Goal: Find specific page/section: Find specific page/section

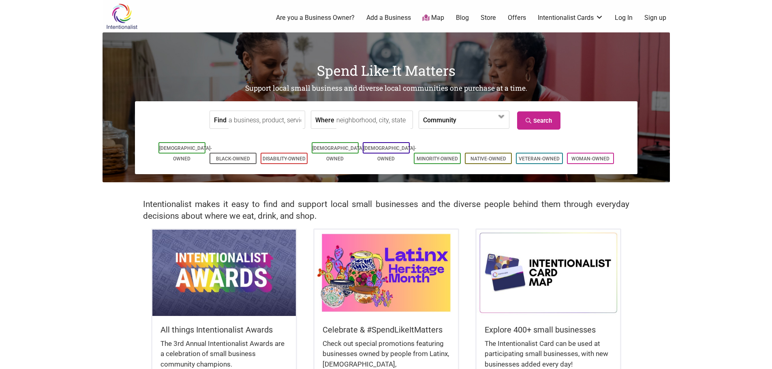
click at [442, 14] on link "Map" at bounding box center [433, 17] width 22 height 9
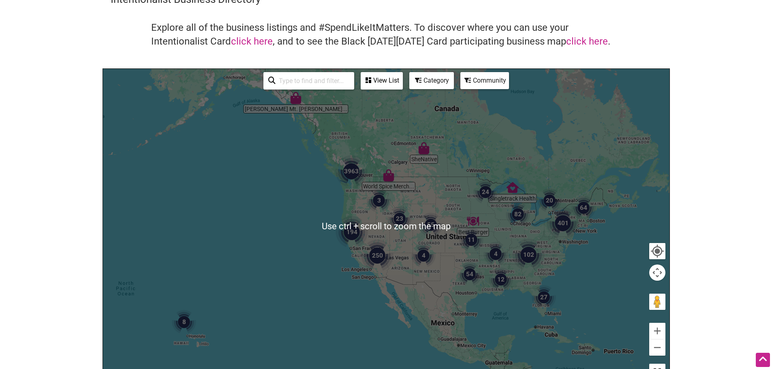
scroll to position [81, 0]
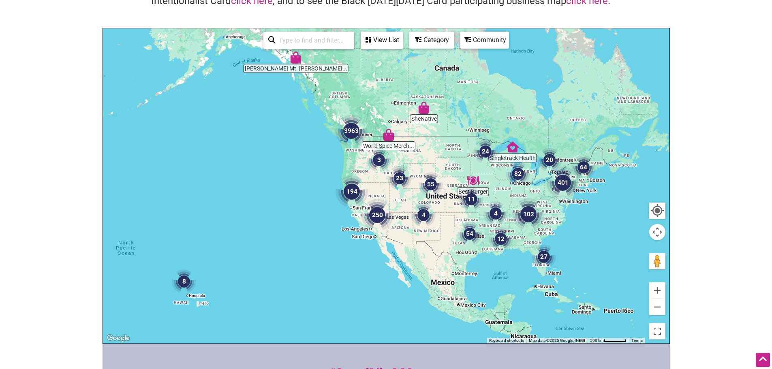
click at [377, 161] on img "3" at bounding box center [378, 160] width 31 height 31
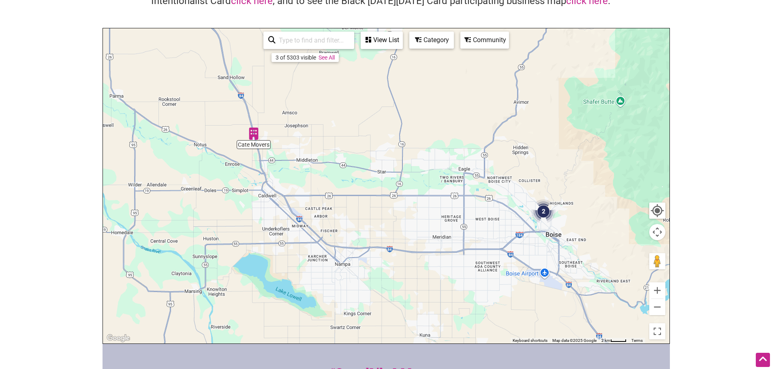
drag, startPoint x: 327, startPoint y: 244, endPoint x: 493, endPoint y: 214, distance: 168.8
click at [493, 214] on div "To navigate, press the arrow keys." at bounding box center [386, 185] width 566 height 315
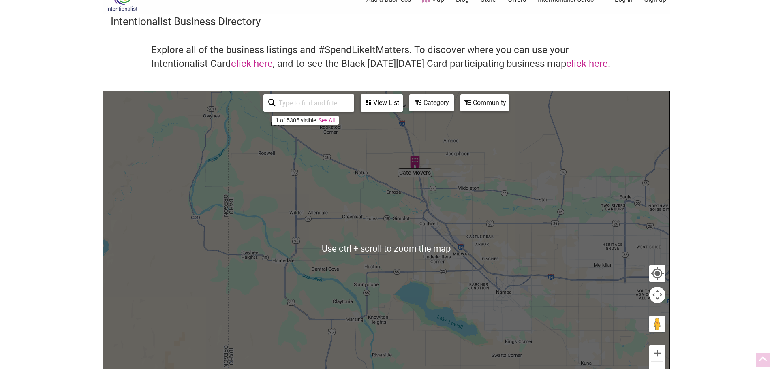
scroll to position [6, 0]
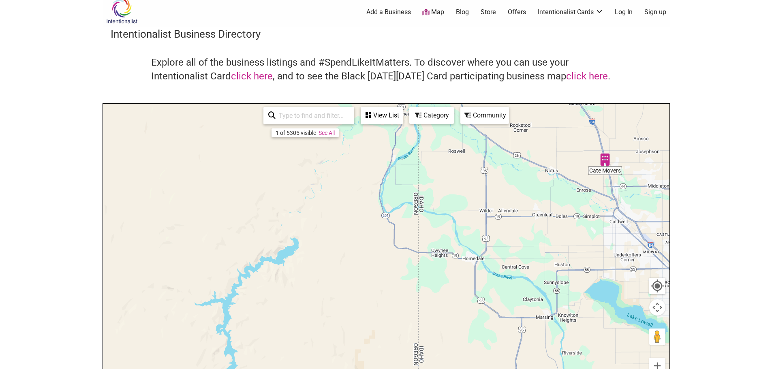
drag, startPoint x: 404, startPoint y: 217, endPoint x: 490, endPoint y: 209, distance: 86.6
click at [508, 211] on div "To navigate, press the arrow keys." at bounding box center [386, 261] width 566 height 315
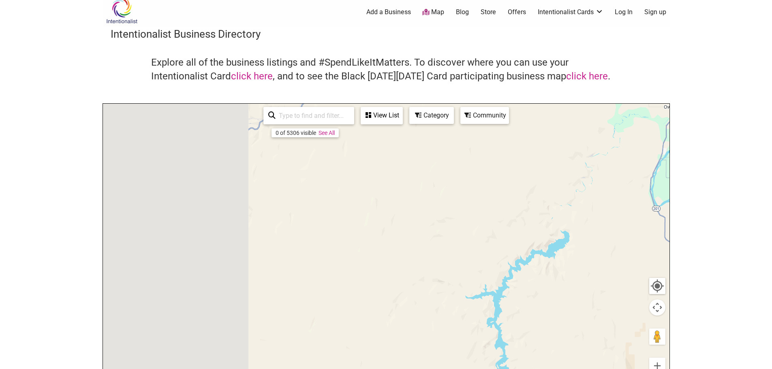
drag, startPoint x: 345, startPoint y: 228, endPoint x: 596, endPoint y: 209, distance: 251.8
click at [596, 209] on div "To navigate, press the arrow keys." at bounding box center [386, 261] width 566 height 315
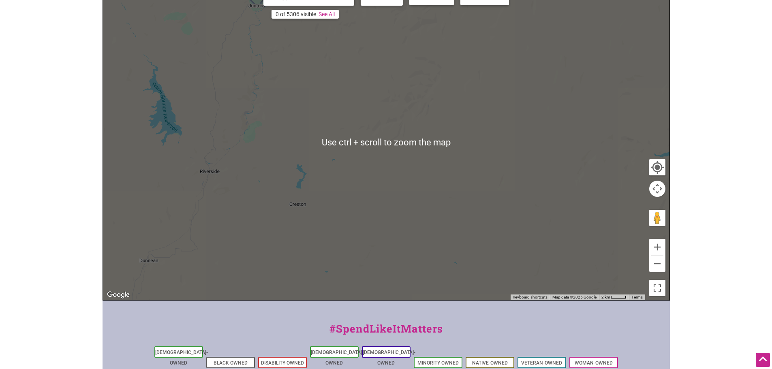
scroll to position [127, 0]
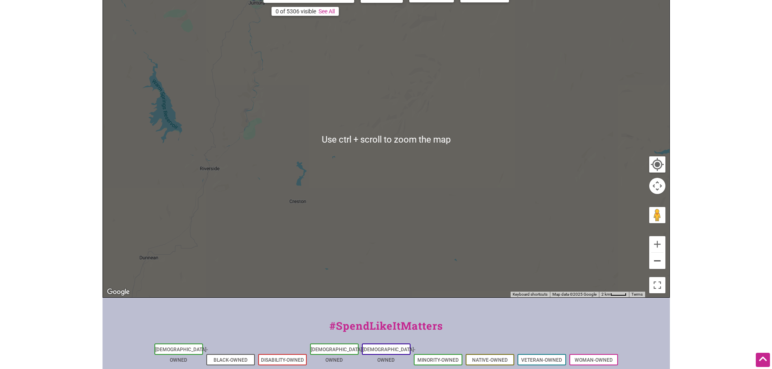
click at [663, 261] on button "Zoom out" at bounding box center [657, 261] width 16 height 16
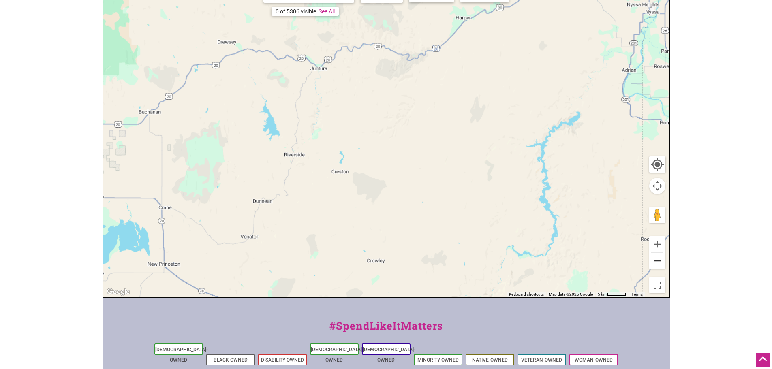
click at [663, 261] on button "Zoom out" at bounding box center [657, 261] width 16 height 16
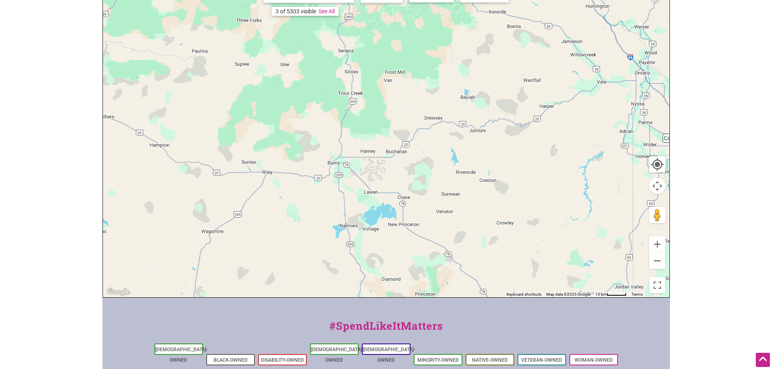
drag, startPoint x: 357, startPoint y: 202, endPoint x: 490, endPoint y: 234, distance: 136.7
click at [490, 234] on div "To navigate, press the arrow keys." at bounding box center [386, 139] width 566 height 315
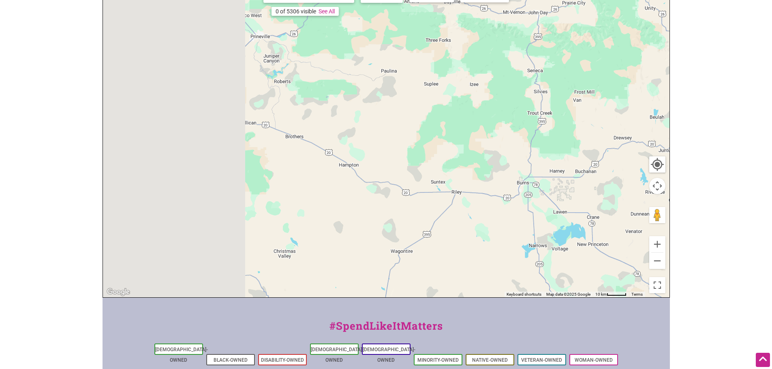
drag, startPoint x: 467, startPoint y: 185, endPoint x: 492, endPoint y: 183, distance: 24.4
click at [493, 185] on div "To navigate, press the arrow keys." at bounding box center [386, 139] width 566 height 315
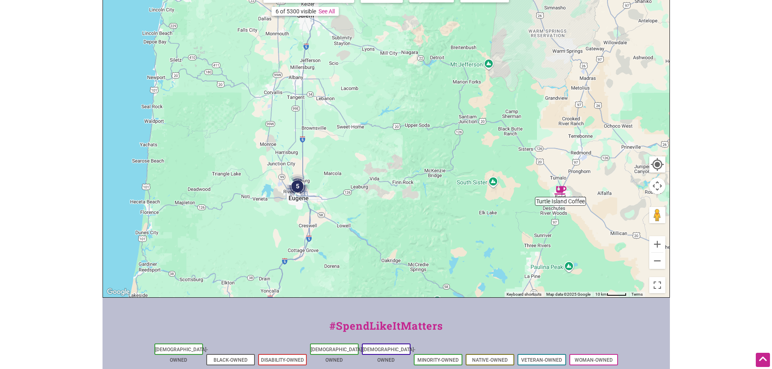
drag, startPoint x: 337, startPoint y: 145, endPoint x: 309, endPoint y: 265, distance: 123.2
click at [309, 265] on div "To navigate, press the arrow keys." at bounding box center [386, 139] width 566 height 315
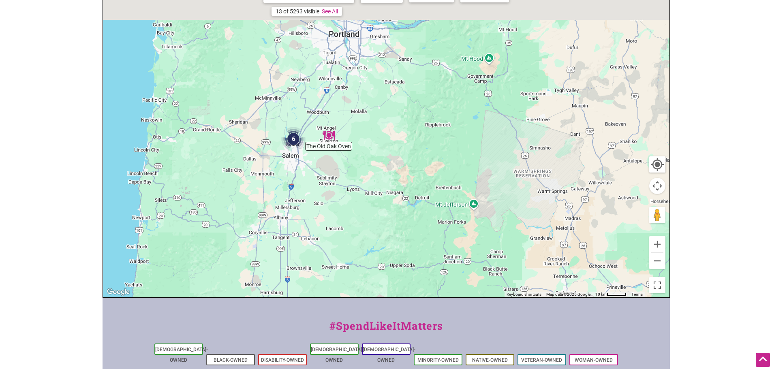
drag, startPoint x: 364, startPoint y: 91, endPoint x: 375, endPoint y: 295, distance: 204.1
click at [377, 306] on div "Intentionalist Spend like it matters 0 Add a Business Map Blog Store Offers Int…" at bounding box center [385, 187] width 567 height 628
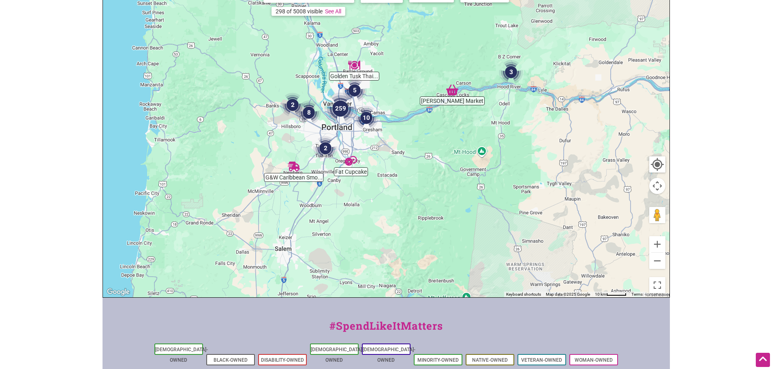
drag, startPoint x: 361, startPoint y: 248, endPoint x: 378, endPoint y: 132, distance: 117.2
click at [378, 132] on div "To navigate, press the arrow keys." at bounding box center [386, 139] width 566 height 315
click at [340, 106] on img "259" at bounding box center [340, 108] width 39 height 39
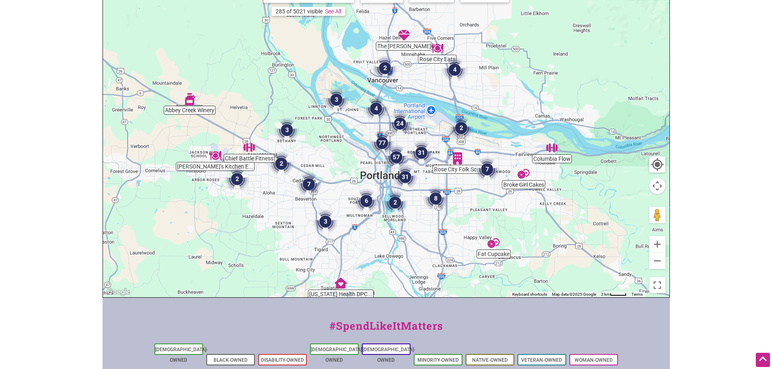
click at [373, 201] on img "6" at bounding box center [366, 201] width 31 height 31
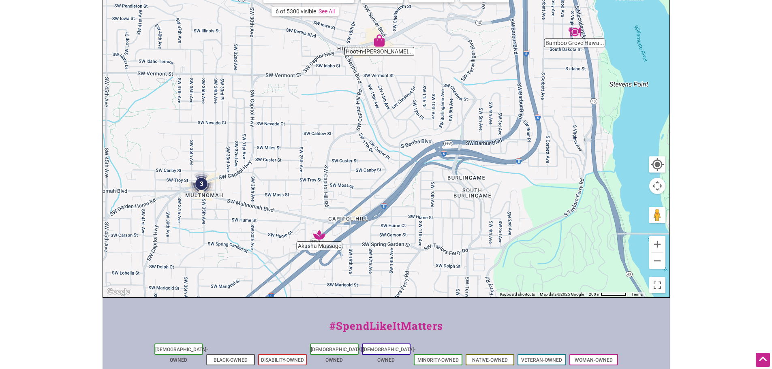
scroll to position [0, 0]
